Goal: Information Seeking & Learning: Check status

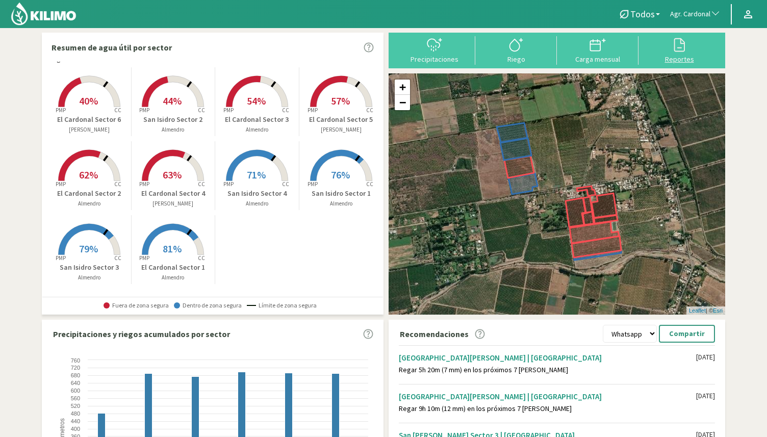
click at [675, 58] on div "Reportes" at bounding box center [679, 59] width 75 height 7
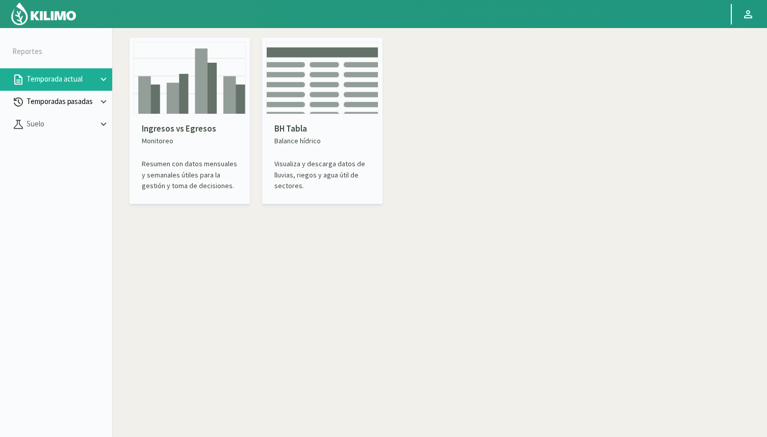
click at [81, 109] on button "Temporadas pasadas" at bounding box center [56, 102] width 112 height 22
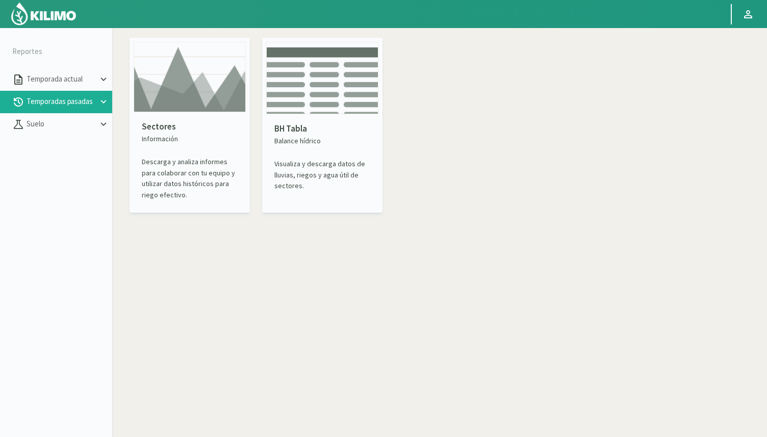
click at [171, 128] on p "Sectores" at bounding box center [190, 126] width 96 height 13
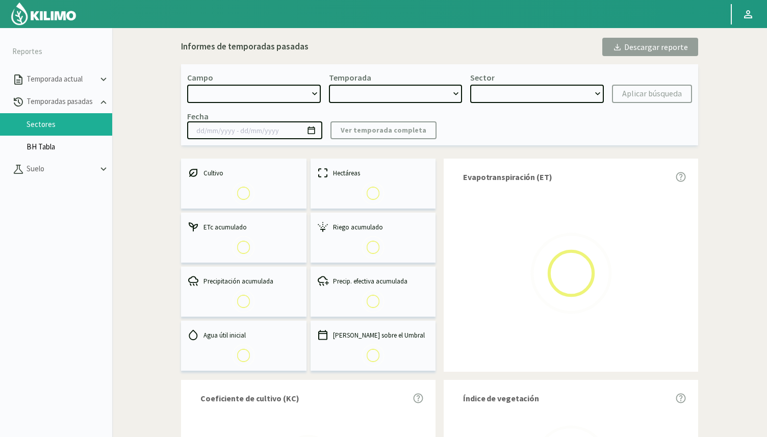
click at [93, 143] on link "BH Tabla" at bounding box center [70, 146] width 86 height 9
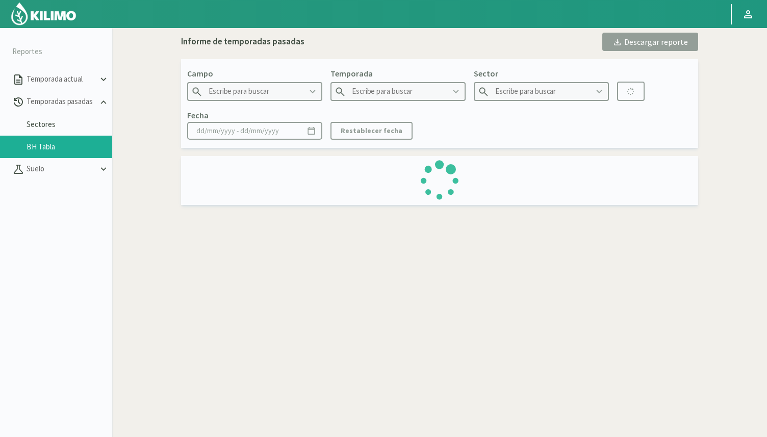
type input "21 de Septiembre"
type input "2022"
type input "P2B - Maiz"
type input "[DATE] - [DATE]"
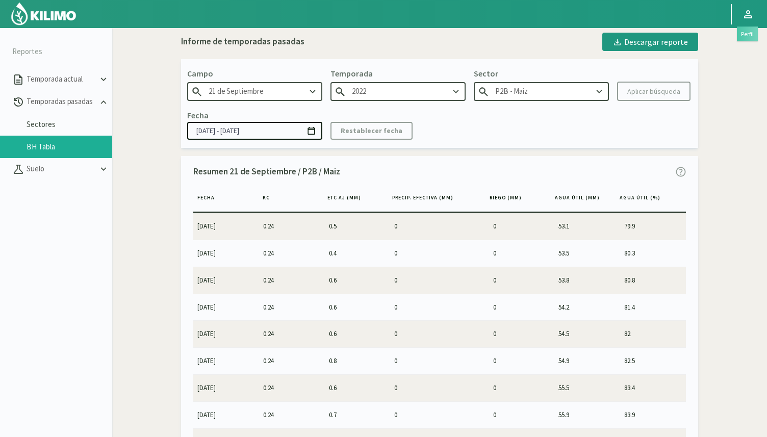
click at [743, 17] on icon at bounding box center [748, 14] width 12 height 12
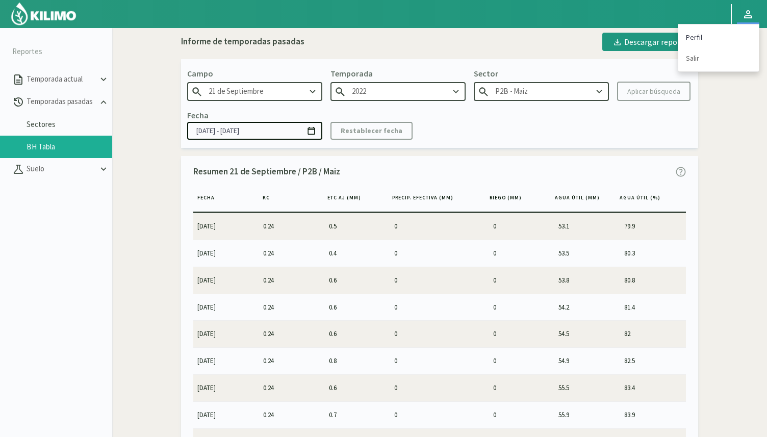
click at [729, 30] on link "Perfil" at bounding box center [718, 37] width 81 height 21
